Goal: Download file/media

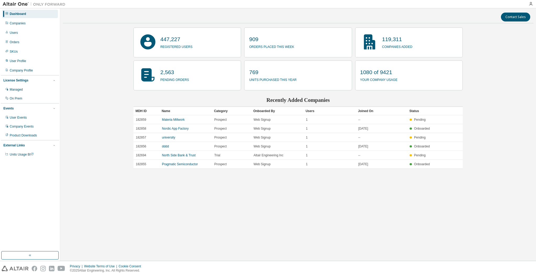
click at [209, 209] on div "Contact Sales 447,227 registered users 909 orders placed this week 119,311 comp…" at bounding box center [298, 134] width 471 height 247
click at [29, 135] on div "Product Downloads" at bounding box center [23, 135] width 27 height 4
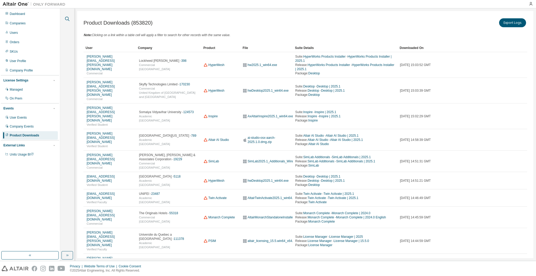
click at [65, 19] on icon "button" at bounding box center [67, 19] width 4 height 4
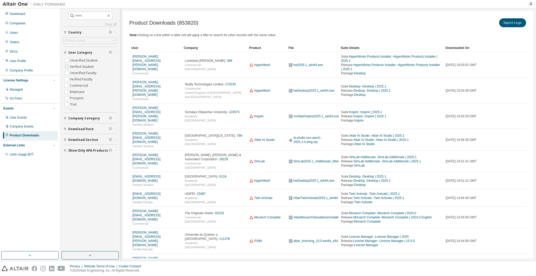
click at [74, 65] on label "Verified Student" at bounding box center [82, 67] width 25 height 6
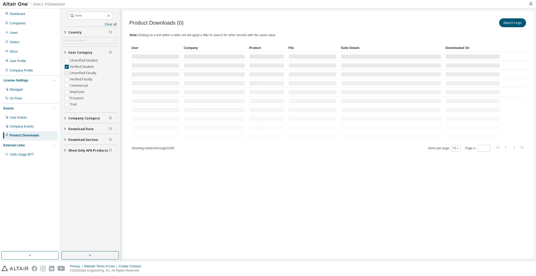
click at [74, 74] on label "Unverified Faculty" at bounding box center [84, 73] width 28 height 6
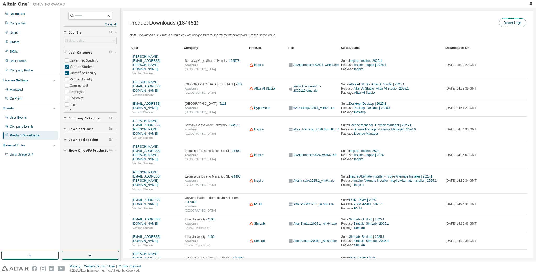
click at [505, 25] on button "Export Logs" at bounding box center [513, 22] width 27 height 9
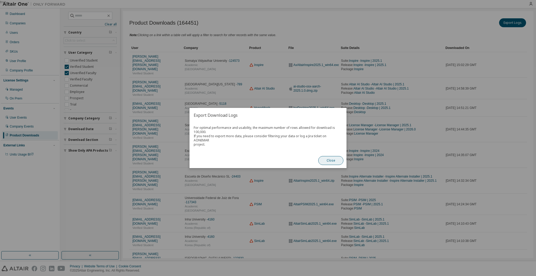
click at [334, 158] on button "Close" at bounding box center [331, 160] width 25 height 9
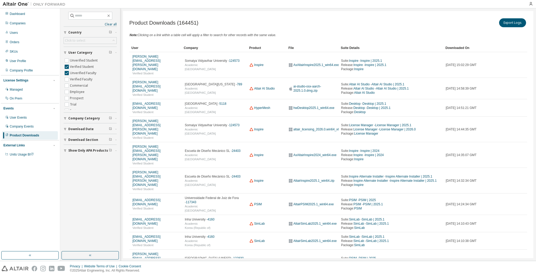
click at [100, 129] on div "Download Date" at bounding box center [91, 129] width 47 height 4
click at [76, 169] on label "Last 365 days" at bounding box center [81, 168] width 22 height 6
click at [81, 162] on label "Last 180 days" at bounding box center [81, 162] width 22 height 6
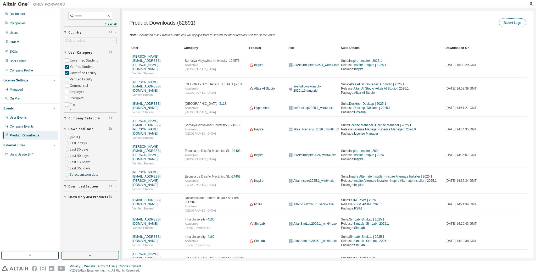
click at [510, 24] on button "Export Logs" at bounding box center [513, 22] width 27 height 9
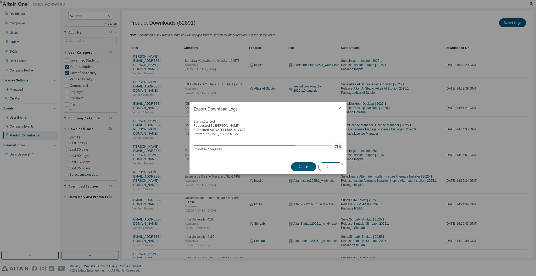
click at [270, 109] on h2 "Export Download Logs" at bounding box center [262, 109] width 145 height 15
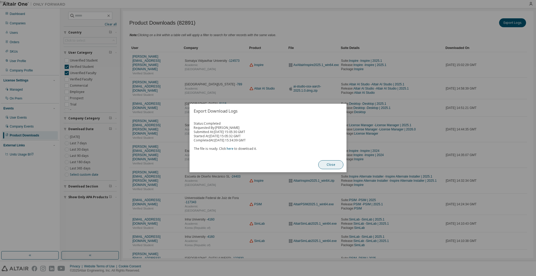
click at [326, 164] on button "Close" at bounding box center [331, 164] width 25 height 9
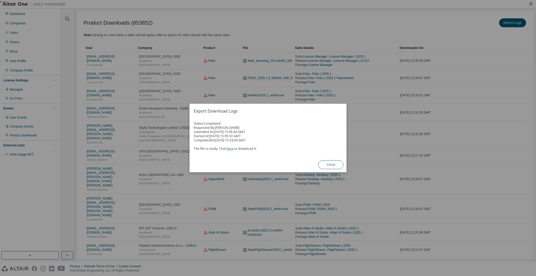
click at [228, 148] on link "here" at bounding box center [230, 148] width 7 height 4
